Goal: Answer question/provide support: Share knowledge or assist other users

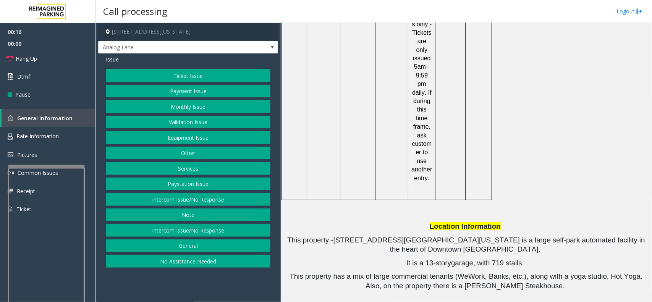
scroll to position [1241, 0]
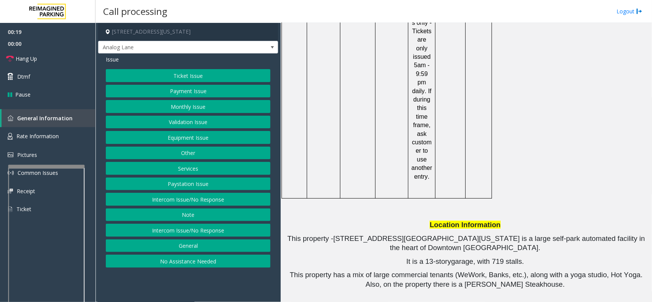
drag, startPoint x: 207, startPoint y: 202, endPoint x: 207, endPoint y: 193, distance: 9.5
click at [207, 202] on button "Intercom Issue/No Response" at bounding box center [188, 199] width 165 height 13
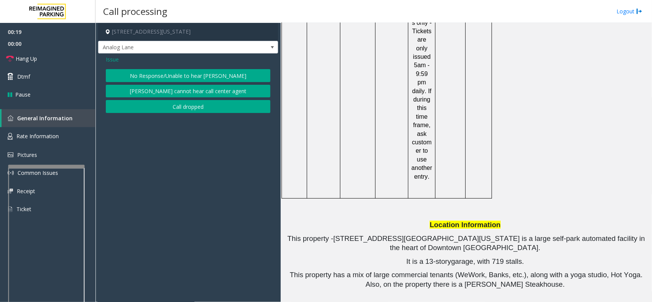
click at [172, 77] on button "No Response/Unable to hear [PERSON_NAME]" at bounding box center [188, 75] width 165 height 13
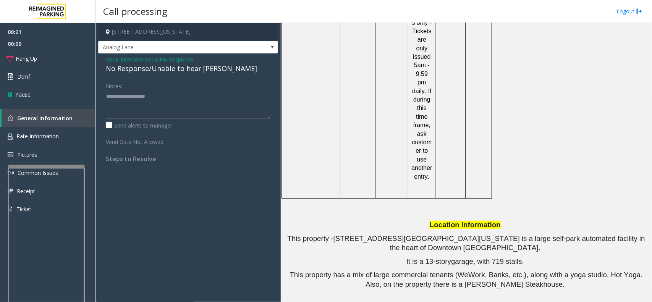
click at [134, 70] on div "No Response/Unable to hear [PERSON_NAME]" at bounding box center [188, 68] width 165 height 10
type textarea "**********"
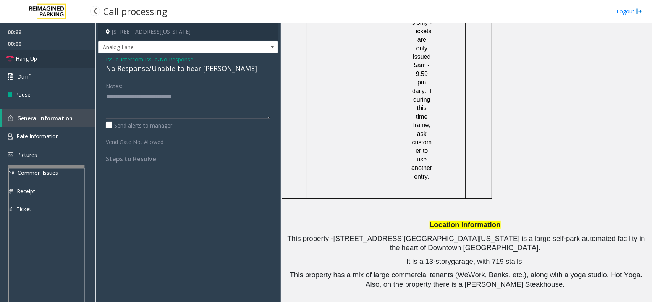
click at [59, 58] on link "Hang Up" at bounding box center [47, 59] width 95 height 18
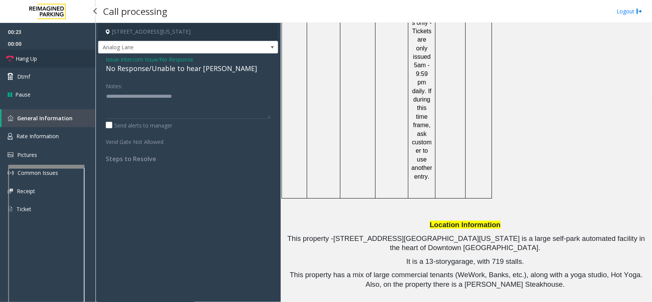
click at [59, 58] on link "Hang Up" at bounding box center [47, 59] width 95 height 18
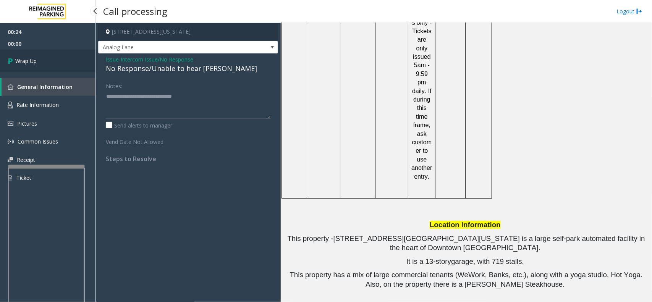
click at [59, 58] on link "Wrap Up" at bounding box center [47, 61] width 95 height 23
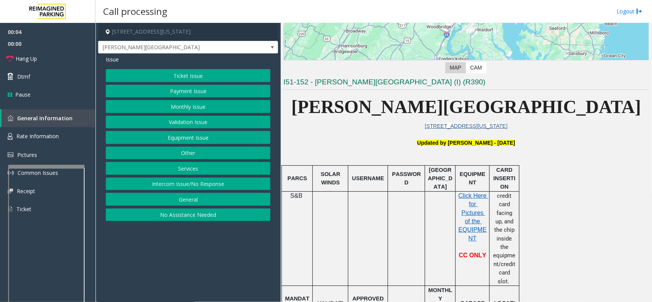
scroll to position [143, 0]
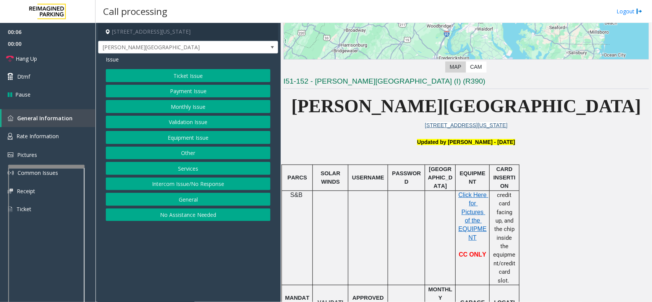
click at [196, 171] on button "Services" at bounding box center [188, 168] width 165 height 13
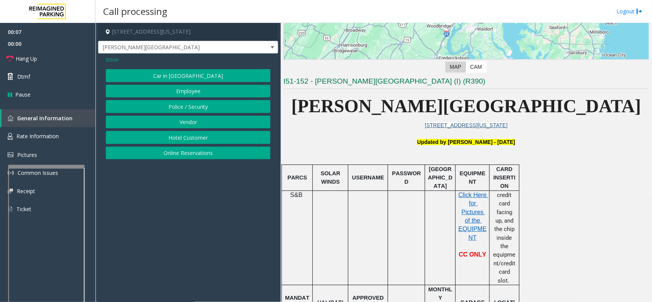
click at [186, 155] on button "Online Reservations" at bounding box center [188, 153] width 165 height 13
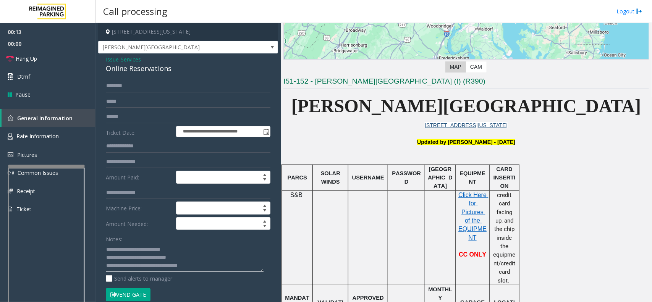
click at [181, 258] on textarea at bounding box center [185, 257] width 158 height 29
click at [142, 291] on button "Vend Gate" at bounding box center [128, 294] width 45 height 13
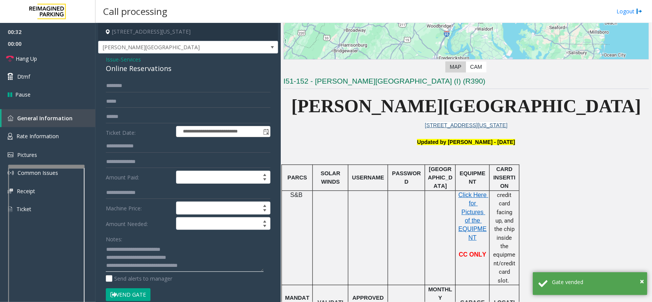
drag, startPoint x: 131, startPoint y: 258, endPoint x: 105, endPoint y: 258, distance: 25.6
click at [105, 258] on div "**********" at bounding box center [188, 286] width 176 height 415
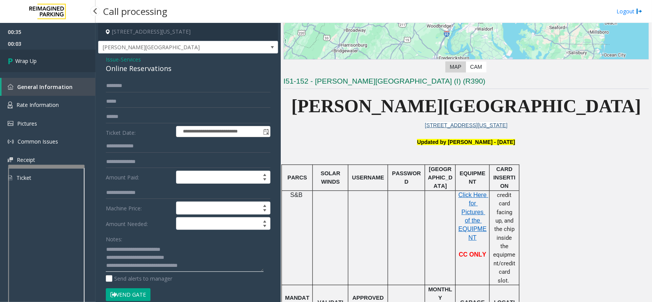
type textarea "**********"
click at [64, 57] on link "Wrap Up" at bounding box center [47, 61] width 95 height 23
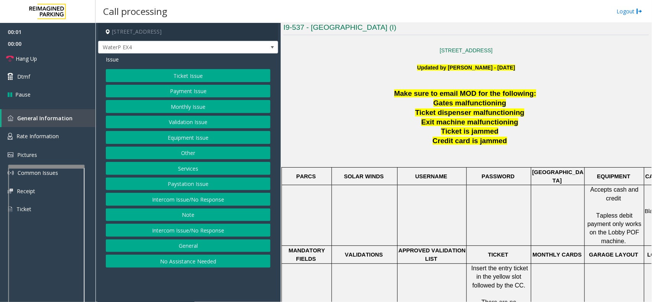
scroll to position [239, 0]
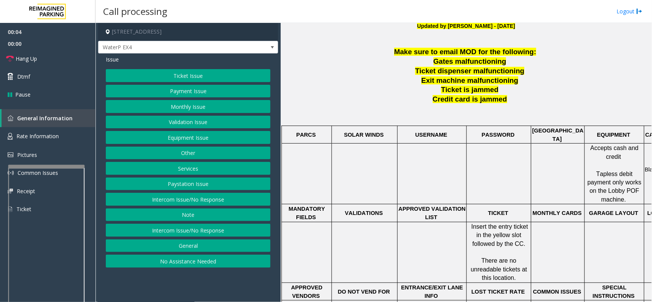
click at [211, 199] on button "Intercom Issue/No Response" at bounding box center [188, 199] width 165 height 13
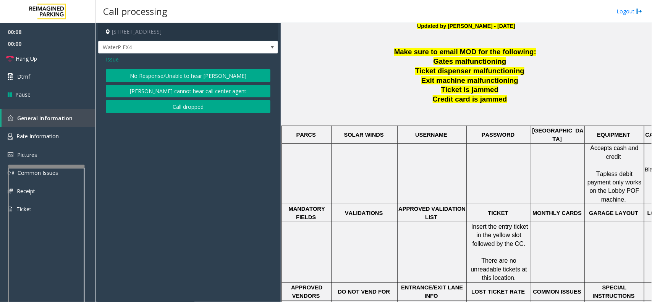
click at [114, 60] on span "Issue" at bounding box center [112, 59] width 13 height 8
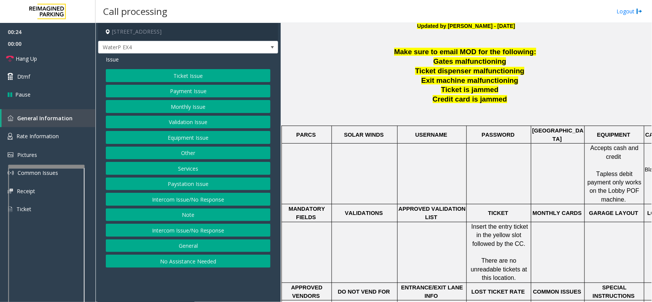
click at [191, 262] on button "No Assistance Needed" at bounding box center [188, 261] width 165 height 13
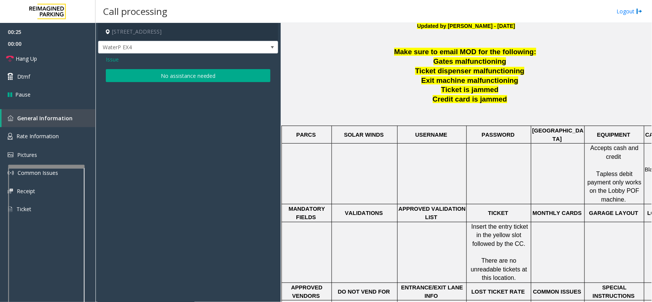
click at [182, 81] on button "No assistance needed" at bounding box center [188, 75] width 165 height 13
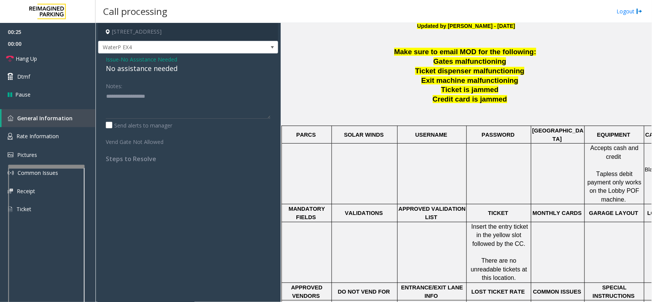
click at [163, 71] on div "No assistance needed" at bounding box center [188, 68] width 165 height 10
type textarea "**********"
click at [45, 54] on link "Hang Up" at bounding box center [47, 59] width 95 height 18
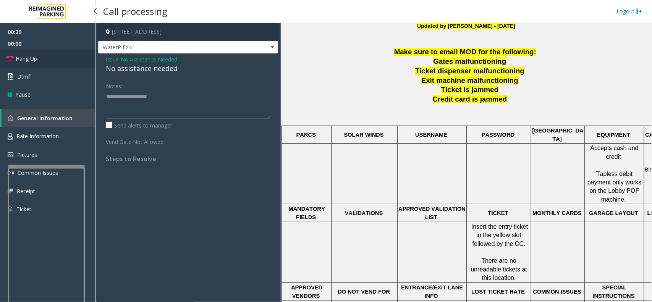
click at [45, 54] on link "Hang Up" at bounding box center [47, 59] width 95 height 18
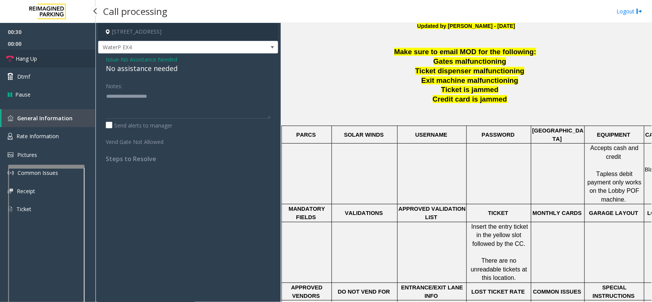
click at [45, 54] on link "Hang Up" at bounding box center [47, 59] width 95 height 18
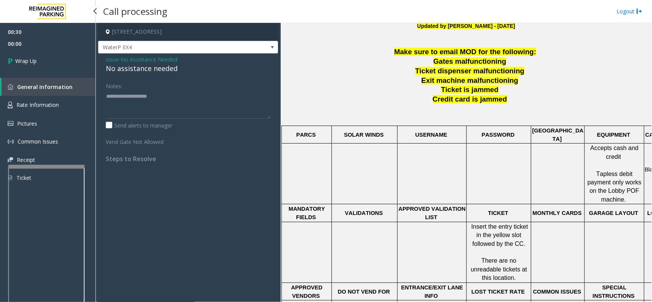
click at [45, 54] on link "Wrap Up" at bounding box center [47, 61] width 95 height 23
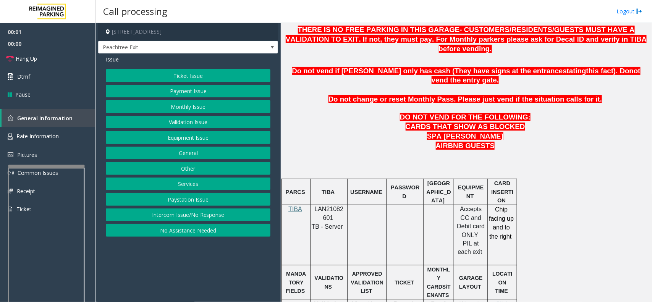
scroll to position [382, 0]
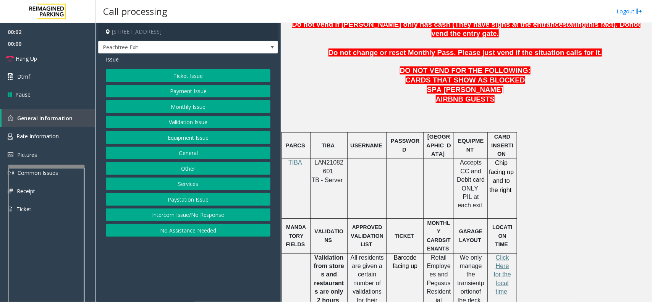
click at [334, 159] on span "LAN21082601" at bounding box center [329, 166] width 29 height 15
copy p "LAN21082601"
click at [188, 119] on button "Validation Issue" at bounding box center [188, 122] width 165 height 13
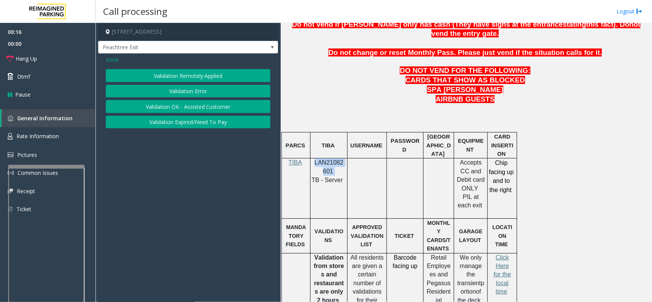
click at [237, 88] on button "Validation Error" at bounding box center [188, 91] width 165 height 13
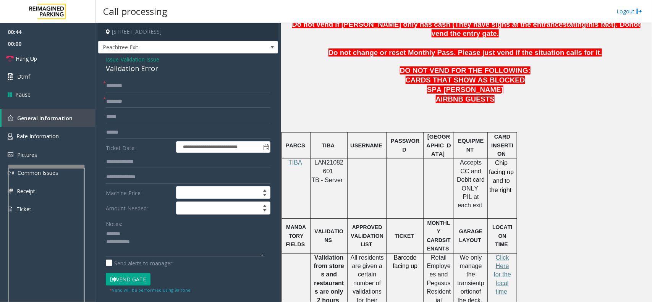
click at [130, 71] on div "Validation Error" at bounding box center [188, 68] width 165 height 10
click at [152, 243] on textarea at bounding box center [185, 242] width 158 height 29
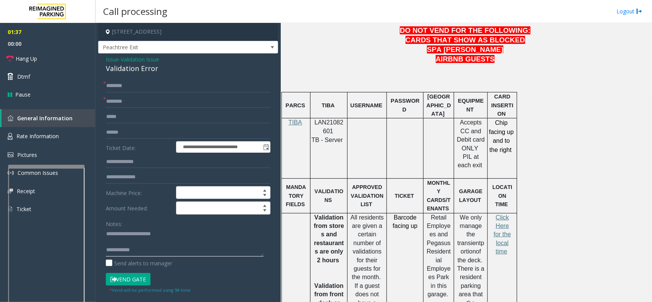
scroll to position [525, 0]
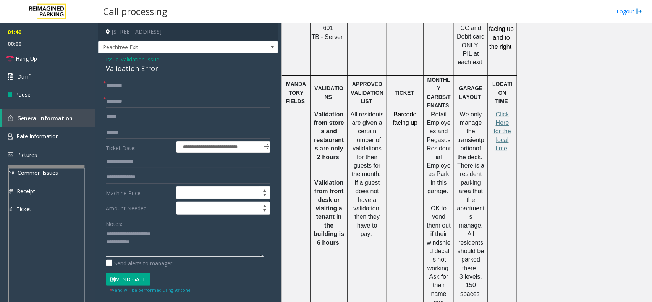
click at [152, 244] on textarea at bounding box center [185, 242] width 158 height 29
type textarea "**********"
click at [124, 82] on input "text" at bounding box center [188, 85] width 165 height 13
type input "**"
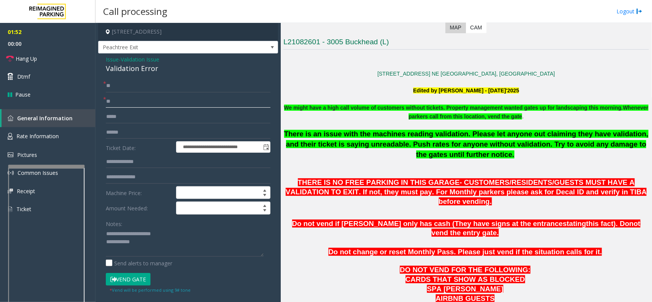
scroll to position [143, 0]
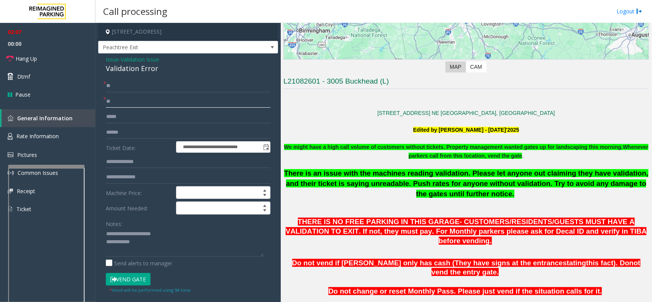
type input "**"
drag, startPoint x: 453, startPoint y: 176, endPoint x: 608, endPoint y: 177, distance: 155.0
click at [608, 177] on span "There is an issue with the machines reading validation. Please let anyone out c…" at bounding box center [466, 183] width 364 height 28
click at [372, 184] on span "There is an issue with the machines reading validation. Please let anyone out c…" at bounding box center [466, 183] width 364 height 28
drag, startPoint x: 489, startPoint y: 186, endPoint x: 368, endPoint y: 184, distance: 120.7
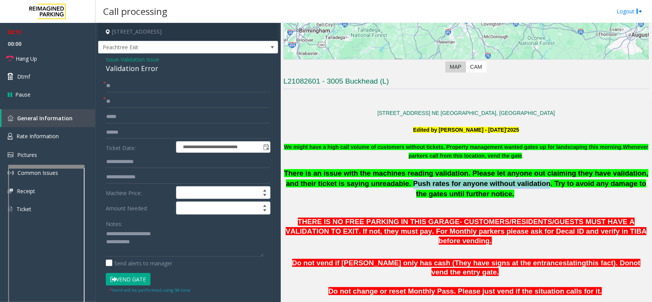
click at [368, 184] on span "There is an issue with the machines reading validation. Please let anyone out c…" at bounding box center [466, 183] width 364 height 28
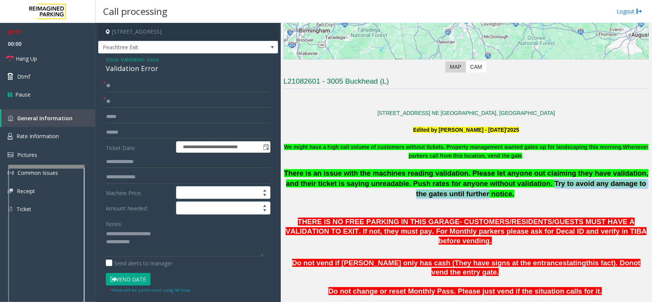
drag, startPoint x: 492, startPoint y: 182, endPoint x: 638, endPoint y: 184, distance: 145.9
click at [638, 184] on span "There is an issue with the machines reading validation. Please let anyone out c…" at bounding box center [466, 183] width 364 height 28
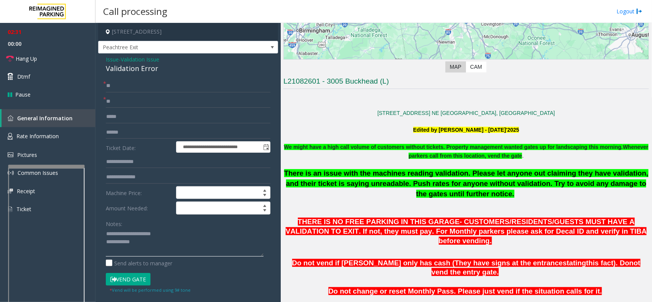
click at [161, 246] on textarea at bounding box center [185, 242] width 158 height 29
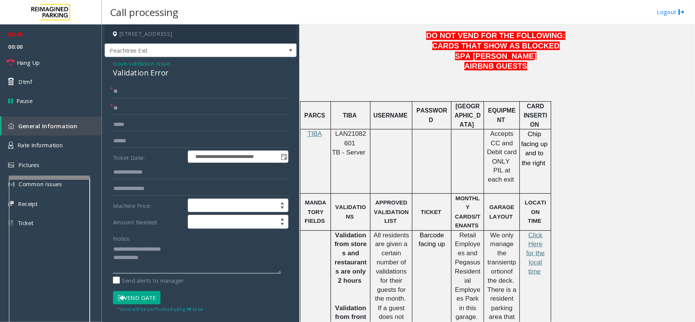
scroll to position [430, 0]
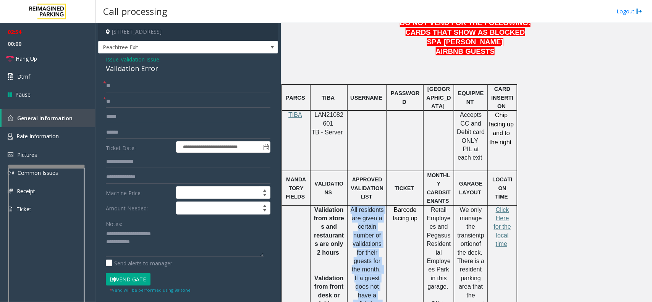
drag, startPoint x: 384, startPoint y: 287, endPoint x: 349, endPoint y: 178, distance: 114.8
click at [349, 206] on div "All residents are given a certain number of validations for their guests for th…" at bounding box center [366, 274] width 39 height 137
drag, startPoint x: 419, startPoint y: 182, endPoint x: 393, endPoint y: 178, distance: 26.0
click at [393, 206] on p "Barcode facing up" at bounding box center [404, 214] width 31 height 17
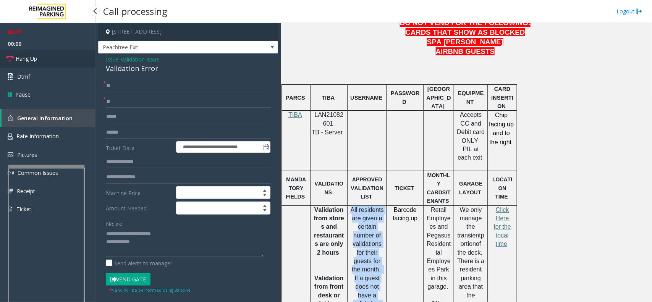
click at [56, 61] on link "Hang Up" at bounding box center [47, 59] width 95 height 18
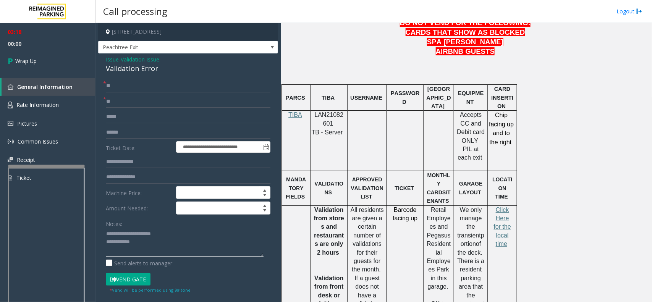
click at [178, 245] on textarea at bounding box center [185, 242] width 158 height 29
click at [166, 246] on textarea at bounding box center [185, 242] width 158 height 29
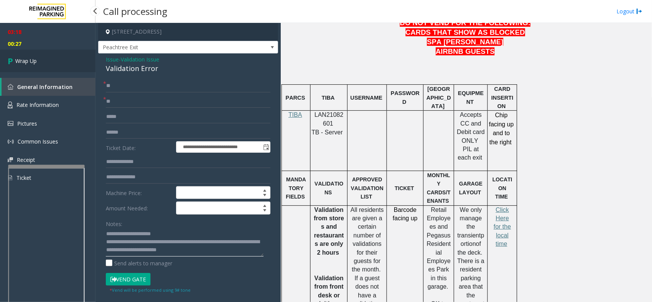
type textarea "**********"
click at [48, 57] on link "Wrap Up" at bounding box center [47, 61] width 95 height 23
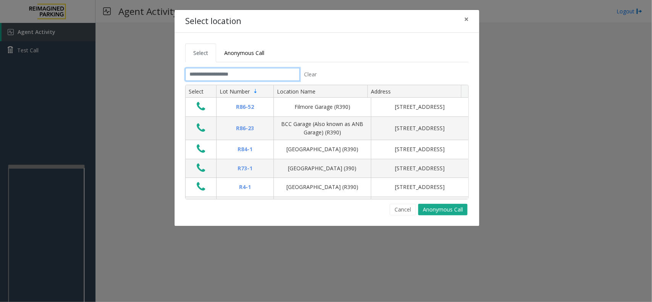
click at [244, 73] on input "text" at bounding box center [242, 74] width 115 height 13
type input "*"
click at [466, 19] on span "×" at bounding box center [466, 19] width 5 height 11
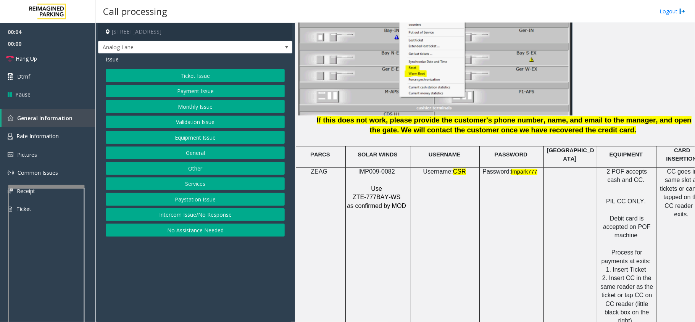
scroll to position [967, 0]
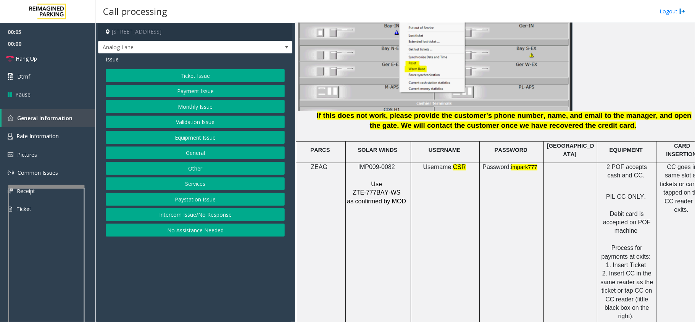
click at [376, 165] on span "IMP009-0082" at bounding box center [377, 167] width 37 height 6
copy p "IMP009-0082"
click at [225, 75] on button "Ticket Issue" at bounding box center [195, 75] width 179 height 13
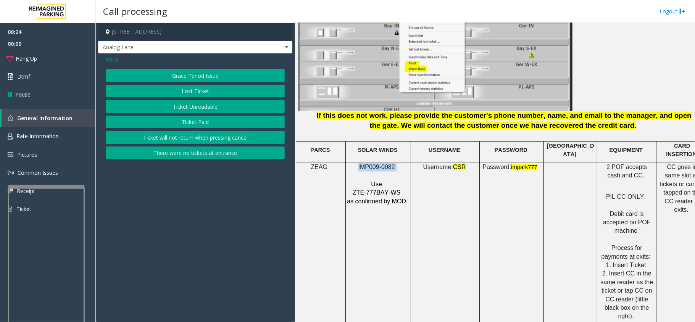
click at [228, 105] on button "Ticket Unreadable" at bounding box center [195, 106] width 179 height 13
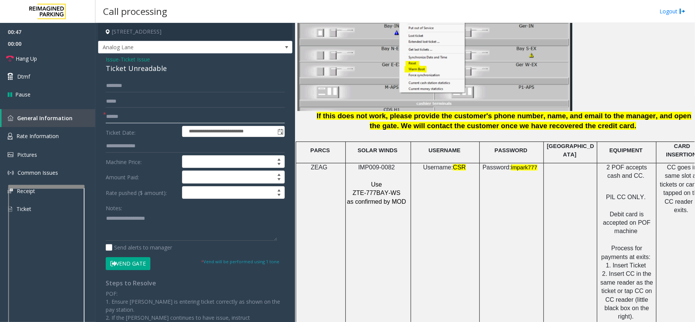
click at [139, 116] on input "text" at bounding box center [195, 116] width 179 height 13
type input "********"
click at [113, 88] on input "text" at bounding box center [195, 85] width 179 height 13
click at [152, 90] on input "text" at bounding box center [195, 85] width 179 height 13
type input "****"
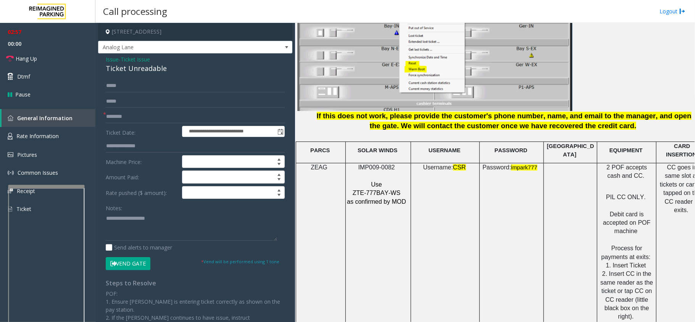
click at [139, 264] on button "Vend Gate" at bounding box center [128, 263] width 45 height 13
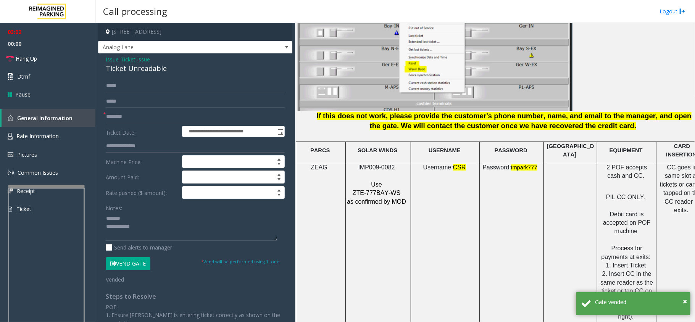
click at [131, 73] on div "Ticket Unreadable" at bounding box center [195, 68] width 179 height 10
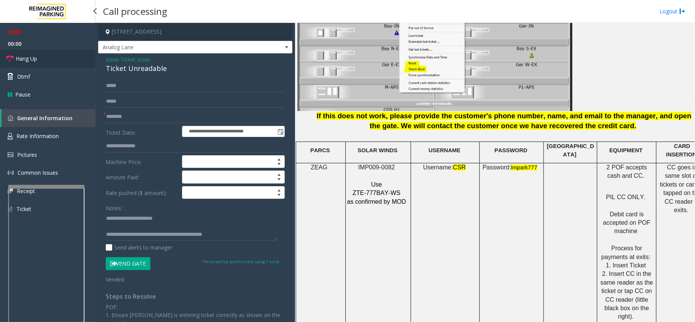
click at [55, 57] on link "Hang Up" at bounding box center [47, 59] width 95 height 18
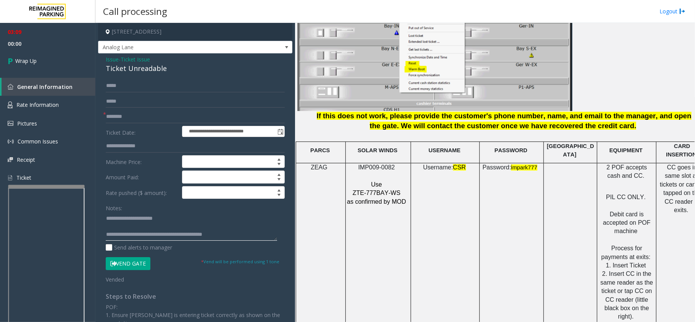
click at [238, 237] on textarea at bounding box center [191, 226] width 171 height 29
type textarea "**********"
click at [46, 51] on link "Wrap Up" at bounding box center [47, 61] width 95 height 23
